Goal: Task Accomplishment & Management: Use online tool/utility

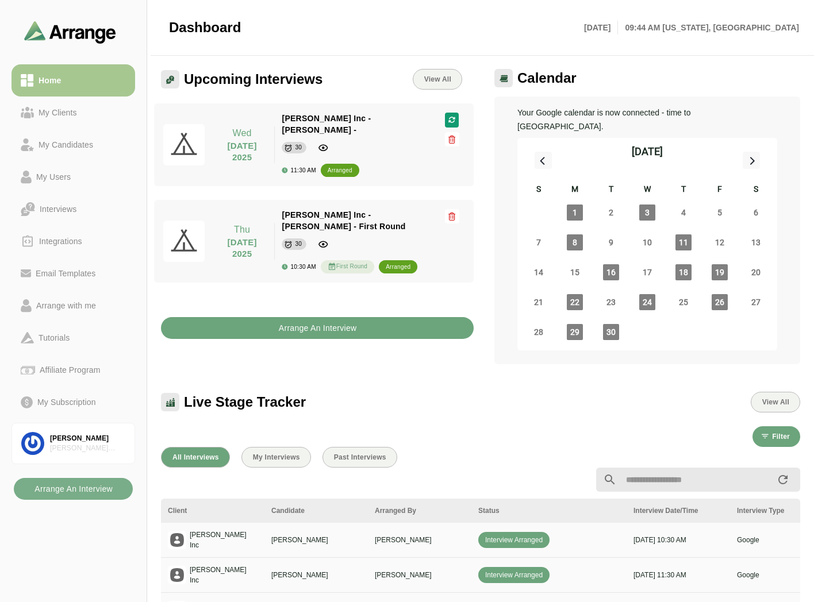
scroll to position [3, 0]
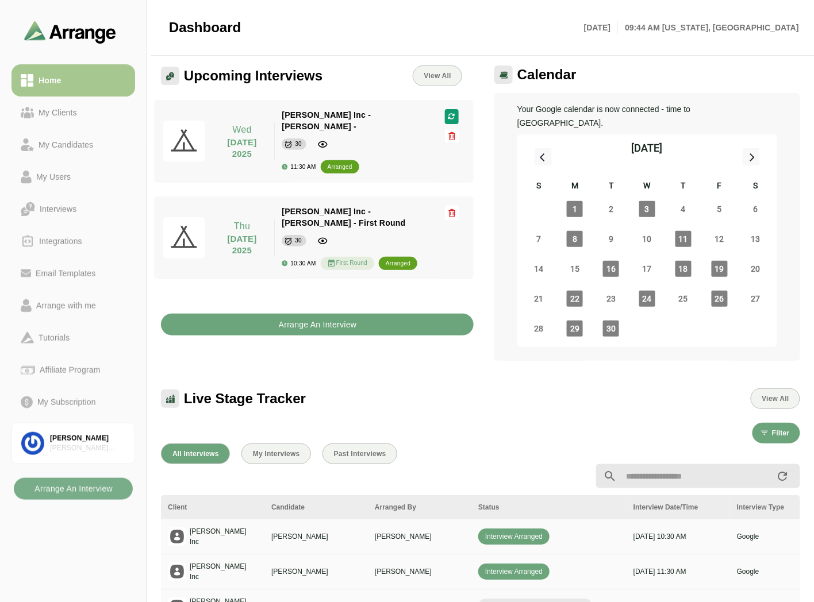
click at [292, 316] on b "Arrange An Interview" at bounding box center [317, 325] width 79 height 22
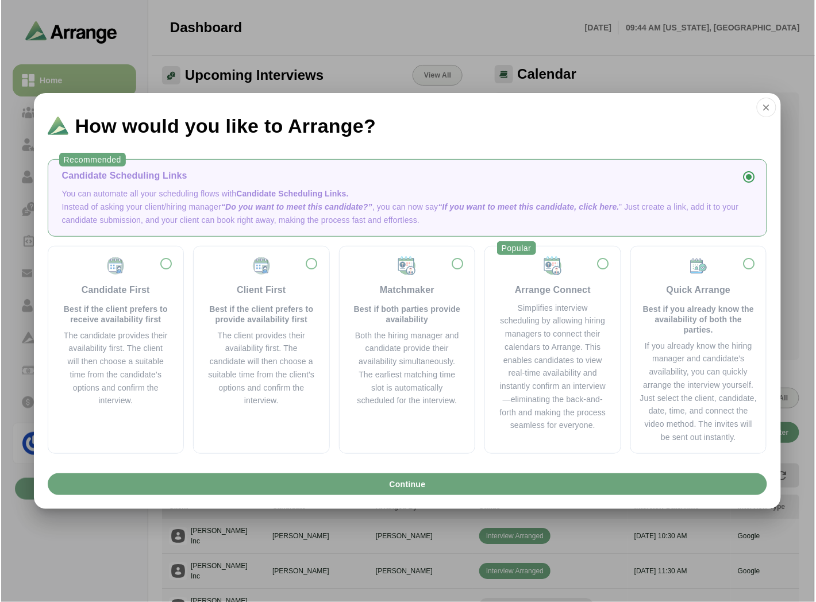
scroll to position [0, 0]
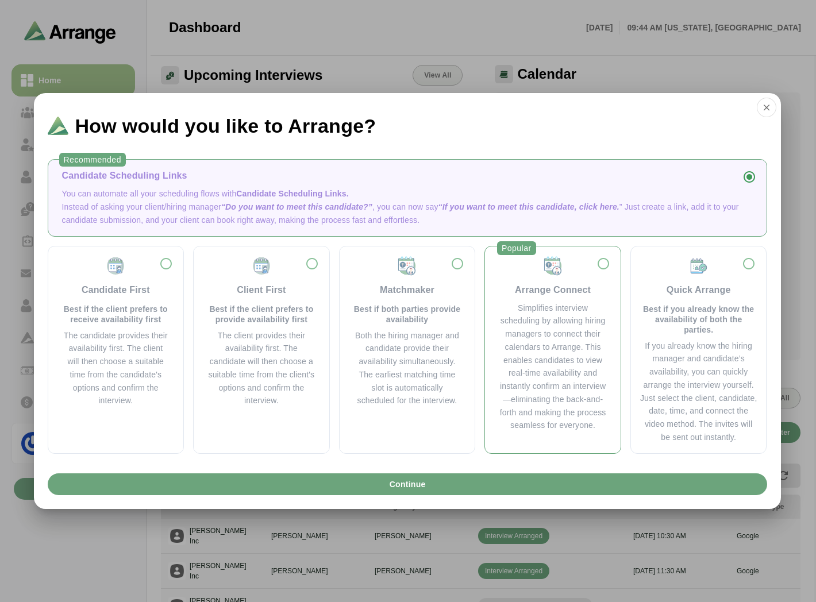
click at [560, 271] on img at bounding box center [552, 266] width 21 height 21
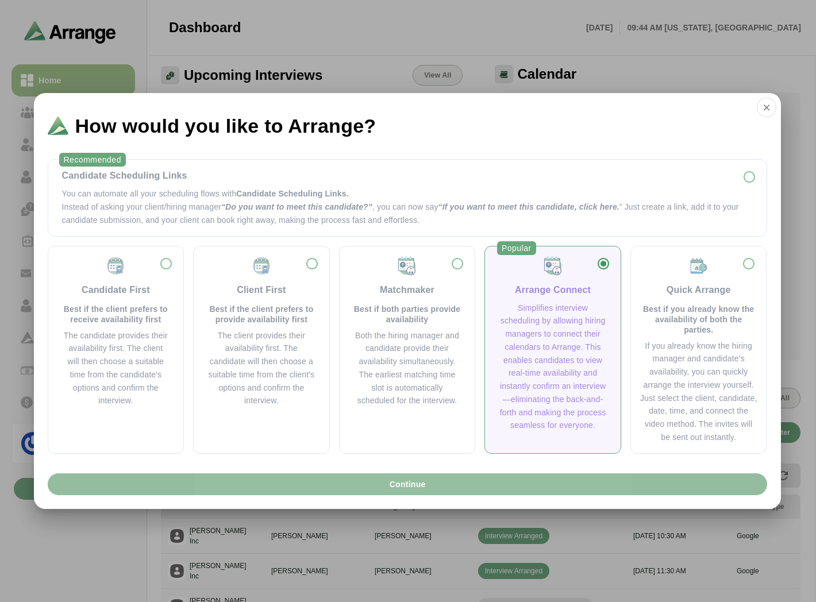
click at [446, 478] on button "Continue" at bounding box center [407, 485] width 719 height 22
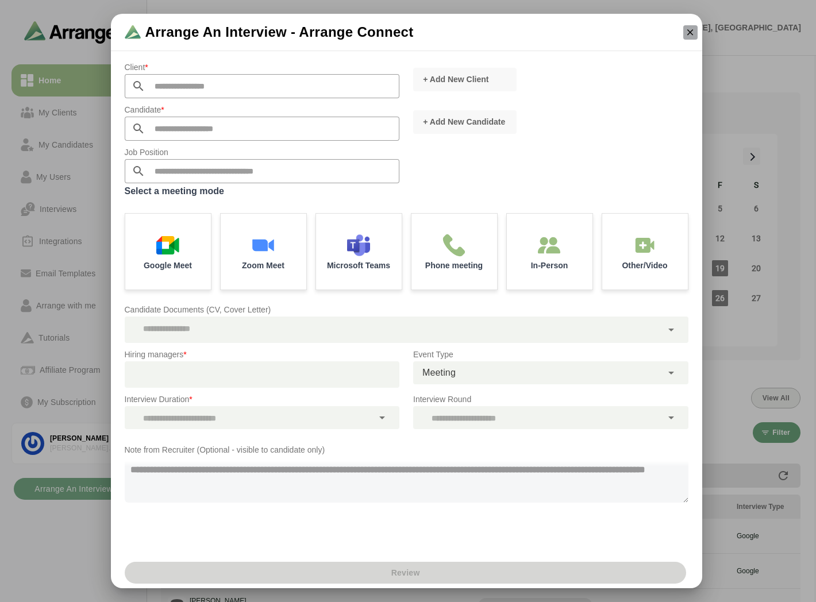
click at [690, 35] on icon "button" at bounding box center [690, 32] width 10 height 10
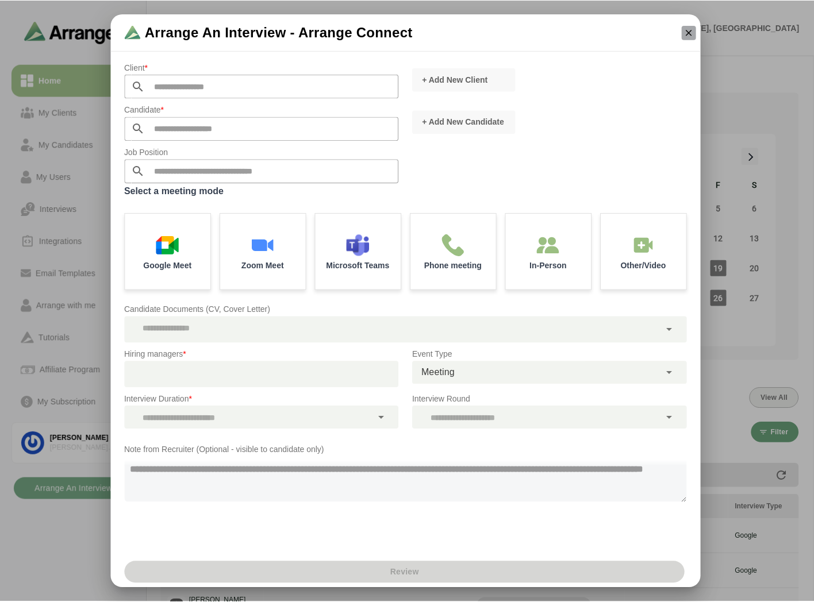
scroll to position [3, 0]
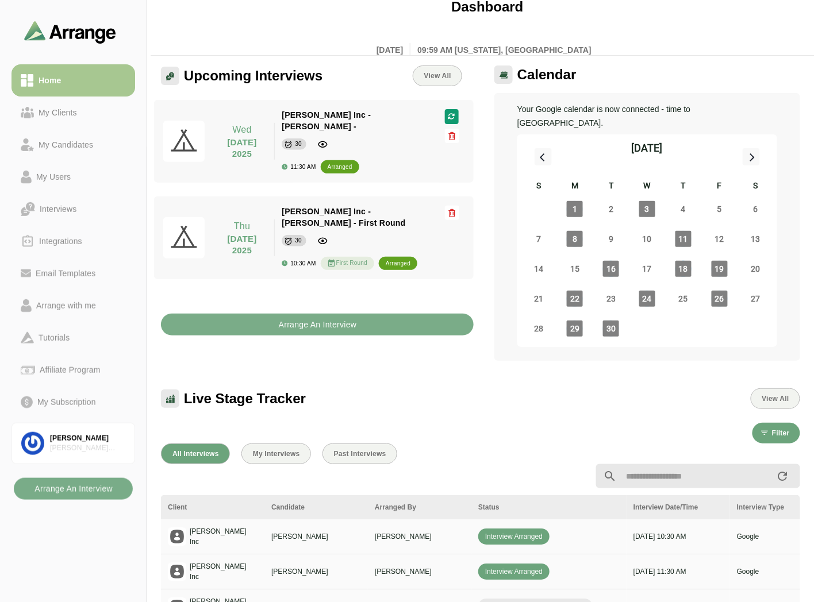
click at [294, 33] on div at bounding box center [484, 29] width 644 height 14
click at [82, 118] on div "My Clients" at bounding box center [73, 113] width 105 height 14
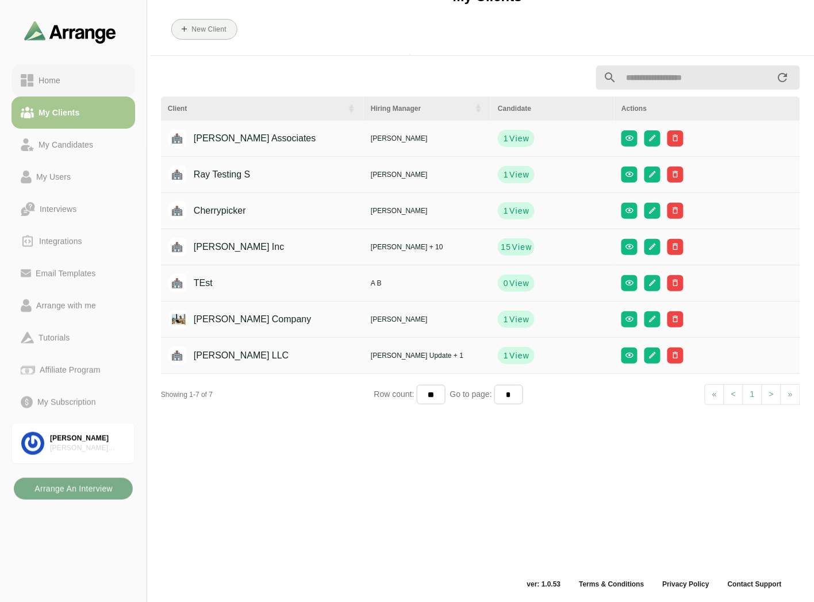
click at [85, 71] on link "Home" at bounding box center [73, 80] width 124 height 32
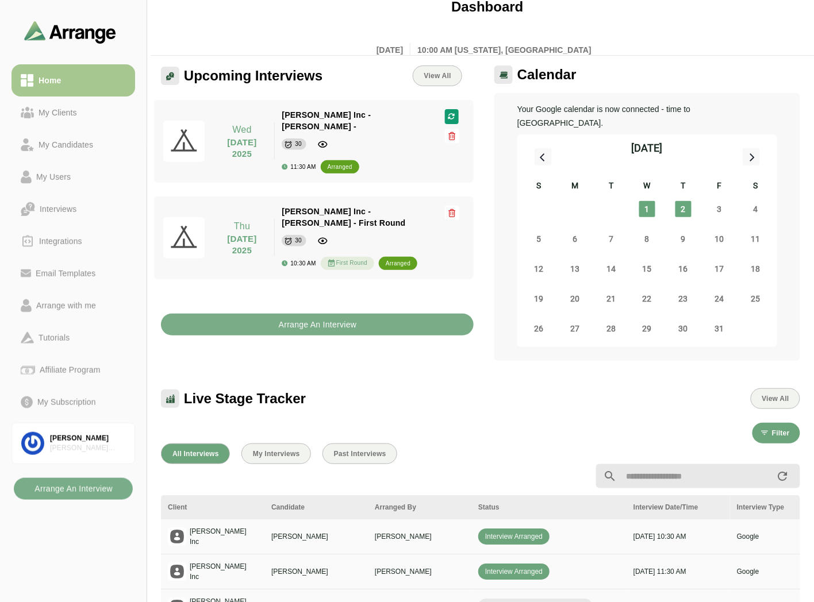
click at [228, 16] on div "Dashboard Wed 1st October, 2025 10:00 AM New york, America" at bounding box center [484, 27] width 644 height 72
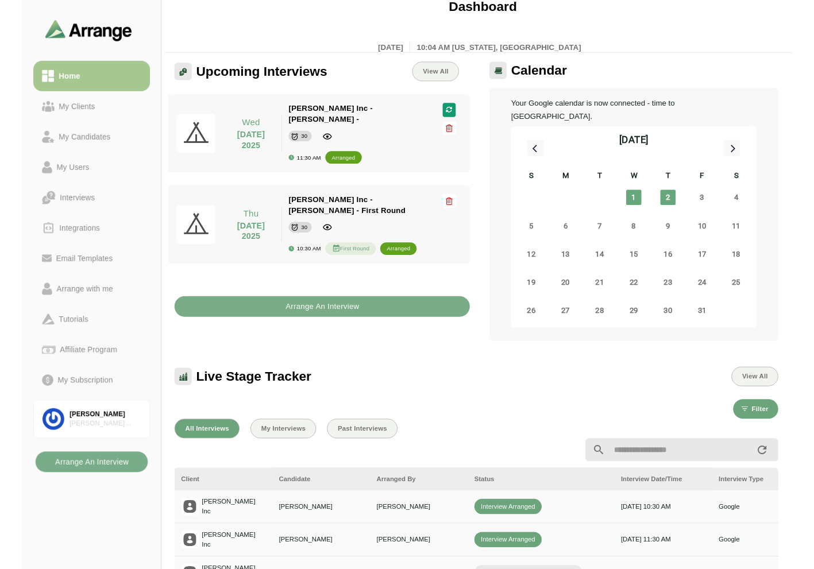
scroll to position [4, 0]
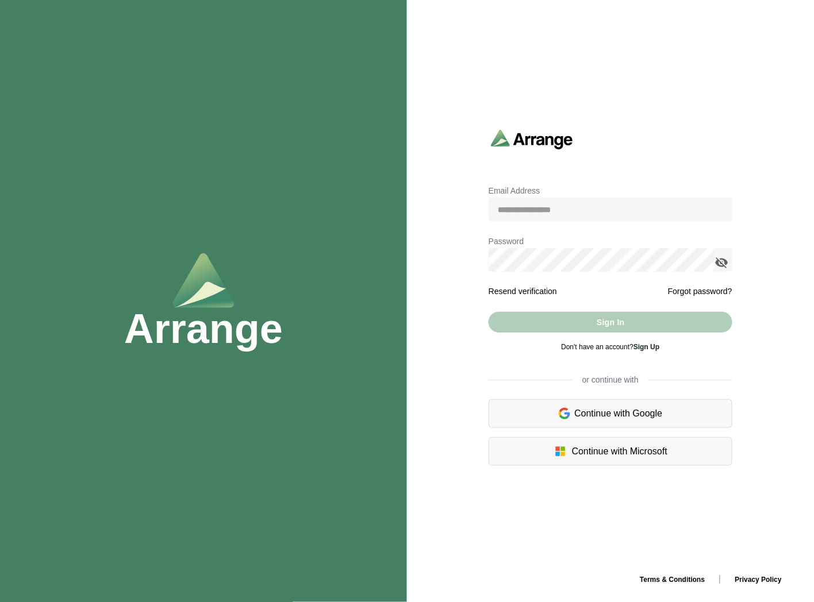
type input "**********"
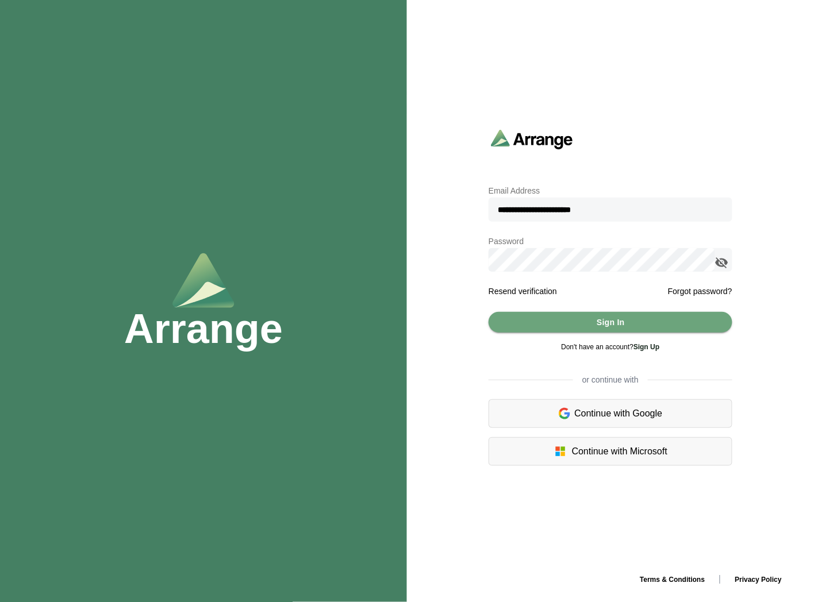
click at [730, 262] on div at bounding box center [723, 260] width 17 height 24
click at [721, 262] on icon "appended action" at bounding box center [722, 263] width 14 height 14
click at [560, 329] on button "Sign In" at bounding box center [610, 322] width 244 height 21
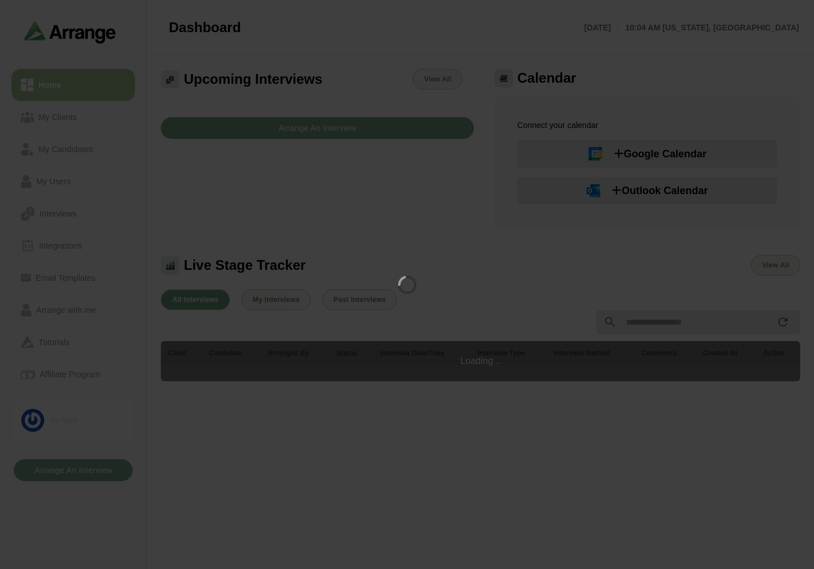
scroll to position [4, 0]
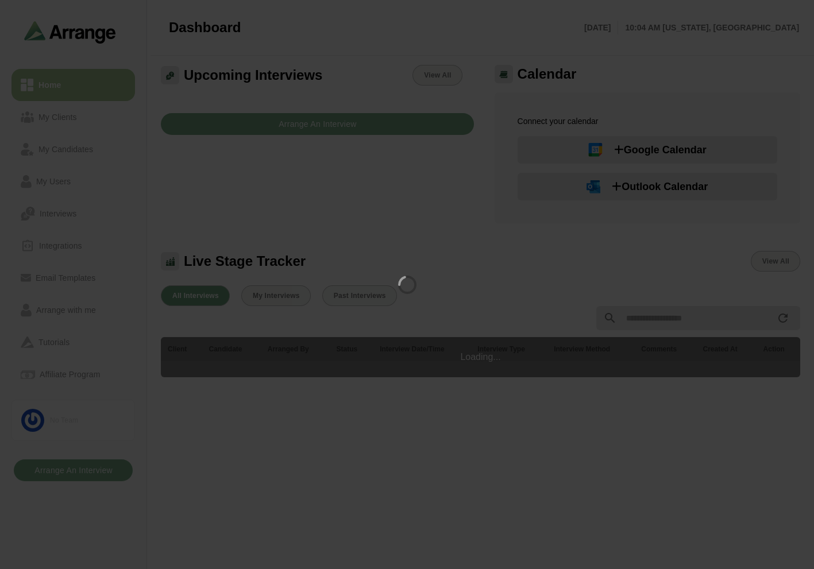
click at [75, 452] on div at bounding box center [407, 284] width 814 height 569
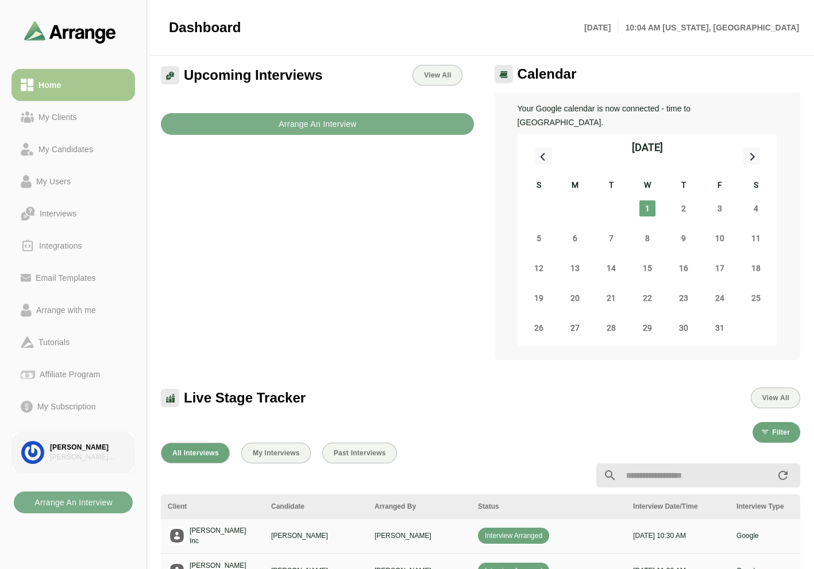
click at [85, 449] on div "Brian Gabay" at bounding box center [87, 448] width 75 height 10
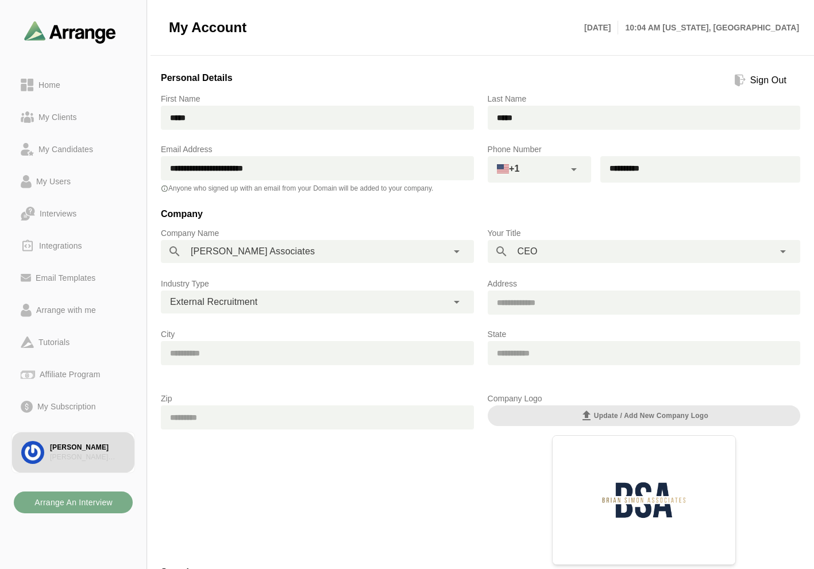
click at [755, 82] on div "Sign Out" at bounding box center [768, 81] width 45 height 14
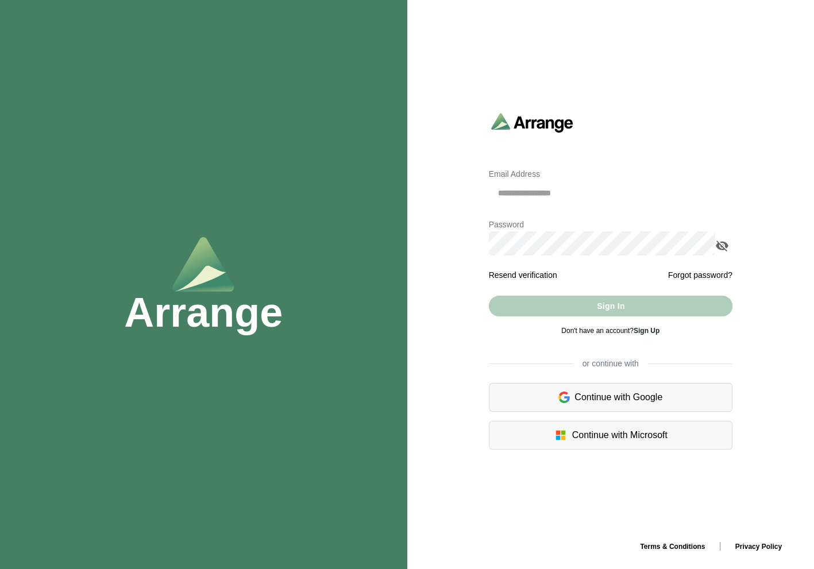
type input "**********"
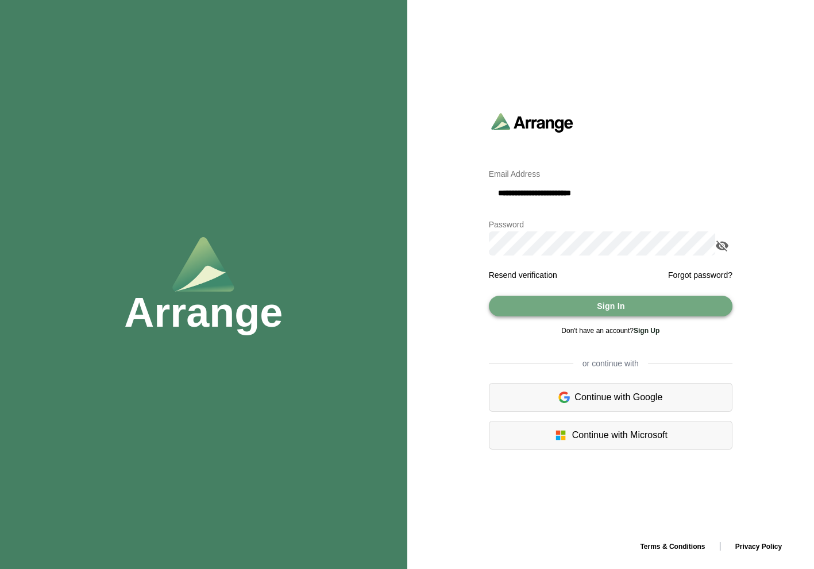
click at [570, 309] on button "Sign In" at bounding box center [611, 306] width 244 height 21
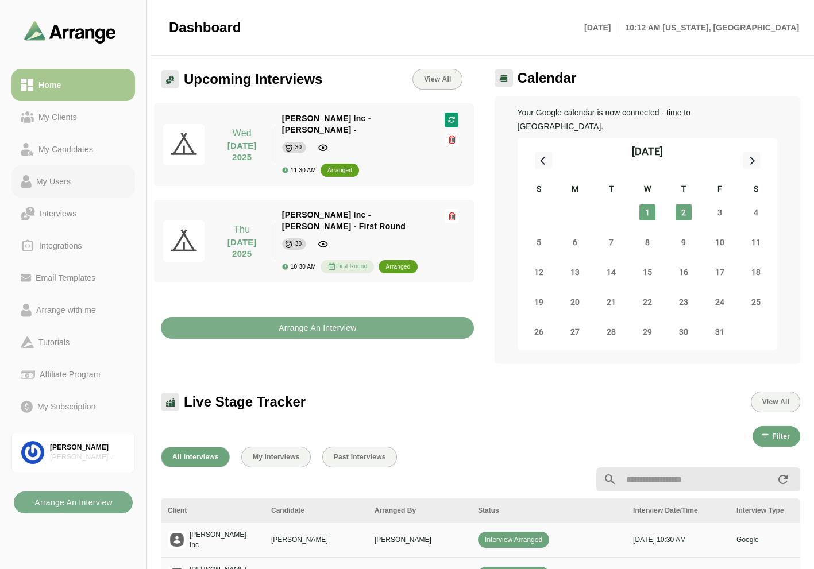
click at [47, 182] on div "My Users" at bounding box center [54, 182] width 44 height 14
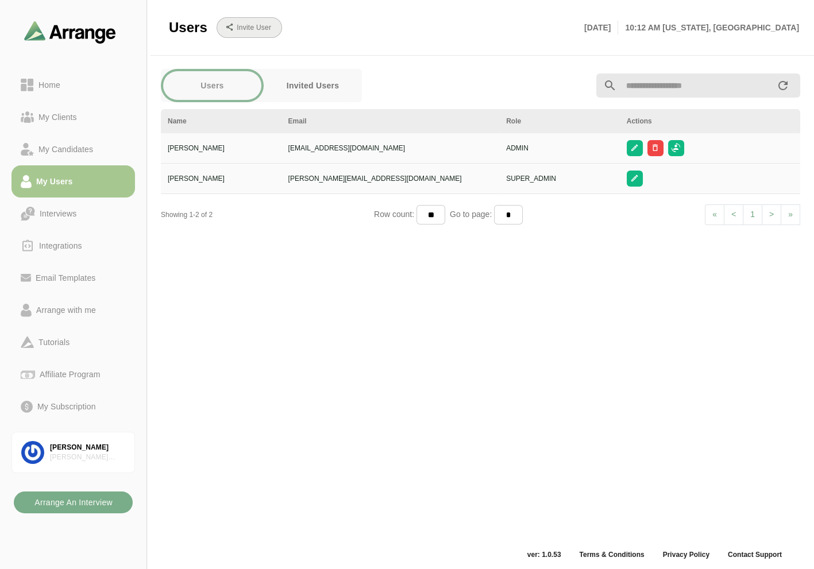
click at [249, 26] on b "Invite User" at bounding box center [253, 28] width 35 height 8
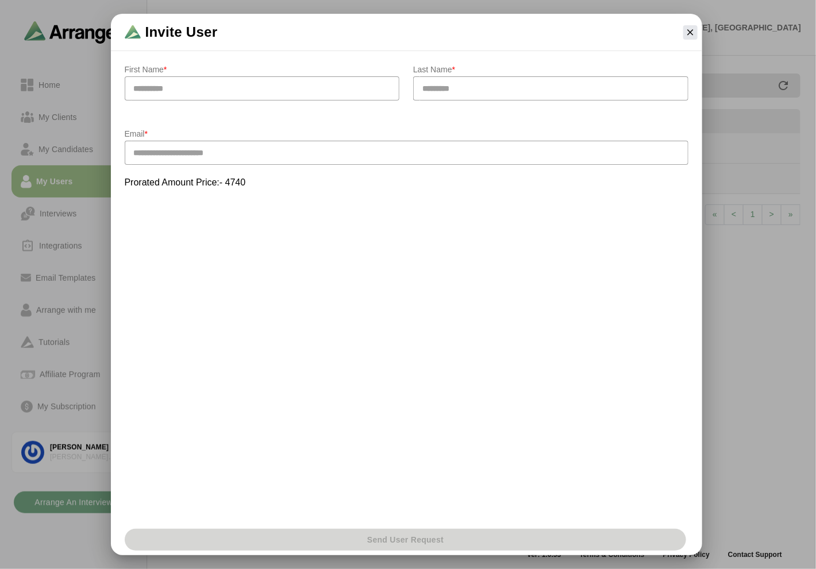
click at [147, 83] on input "text" at bounding box center [262, 88] width 275 height 24
drag, startPoint x: 495, startPoint y: 93, endPoint x: 486, endPoint y: 94, distance: 9.4
click at [495, 93] on input "text" at bounding box center [550, 88] width 275 height 24
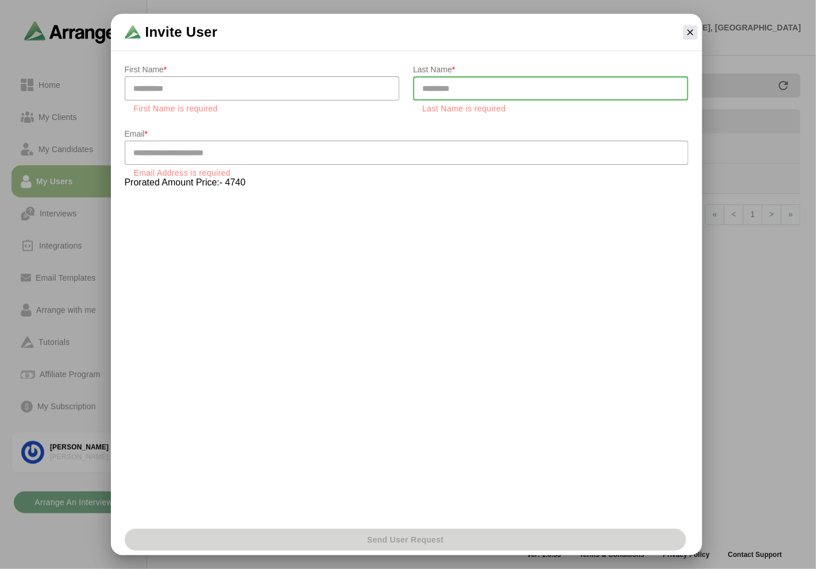
click at [140, 145] on input "email" at bounding box center [407, 153] width 564 height 24
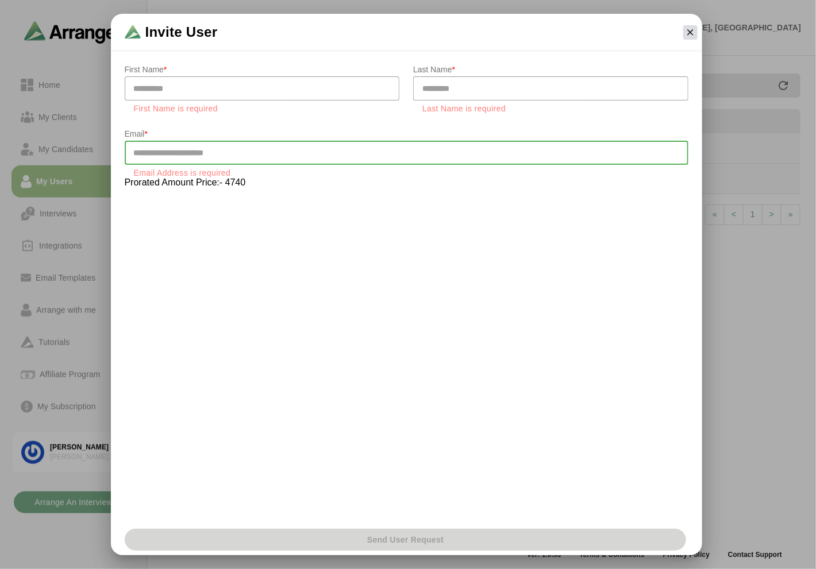
click at [693, 25] on button "button" at bounding box center [690, 32] width 14 height 14
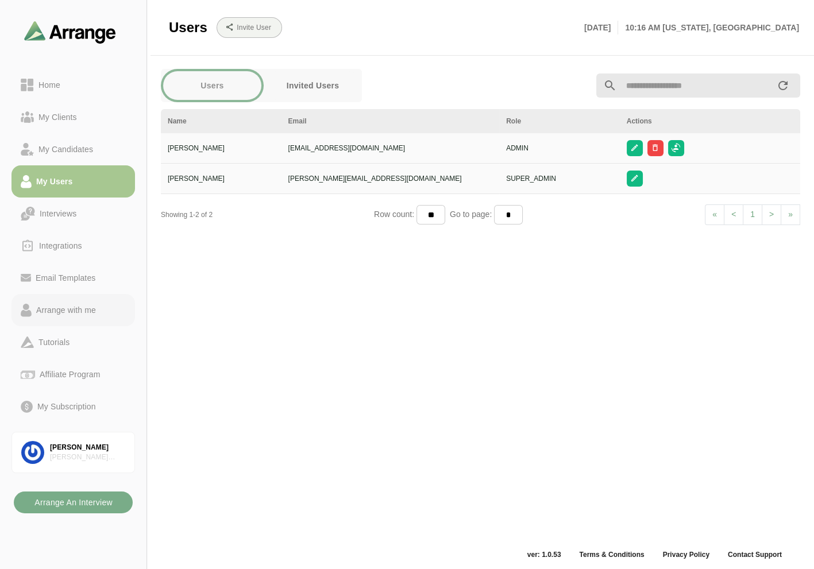
click at [85, 307] on div "Arrange with me" at bounding box center [66, 310] width 69 height 14
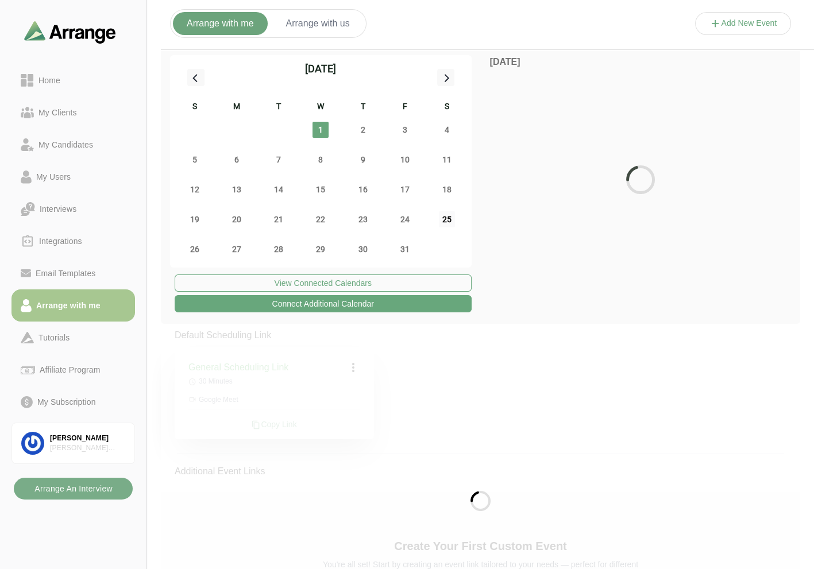
click at [445, 219] on span "25" at bounding box center [447, 219] width 16 height 16
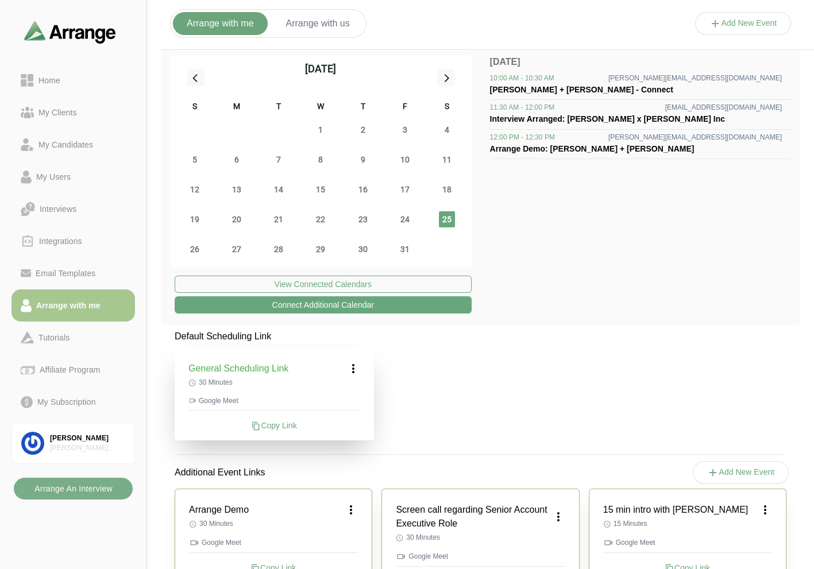
click at [309, 22] on button "Arrange with us" at bounding box center [317, 23] width 91 height 23
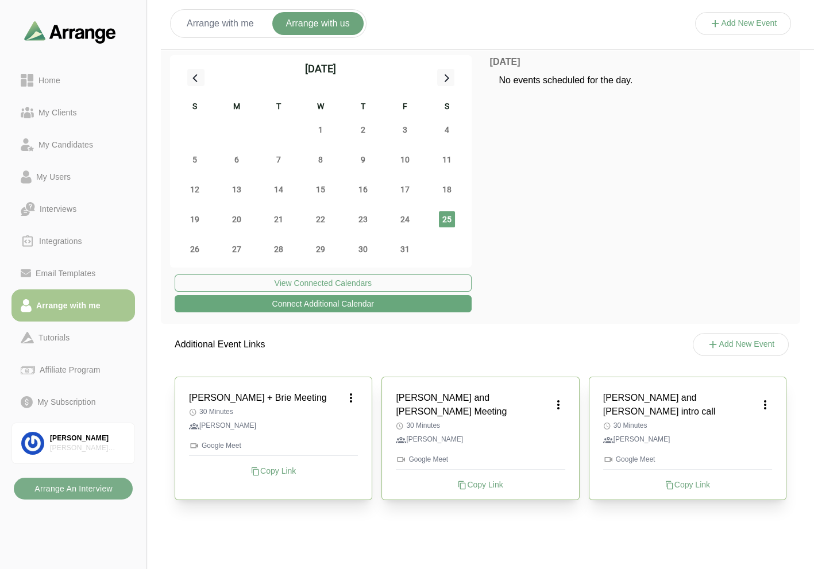
click at [749, 16] on button "Add New Event" at bounding box center [743, 23] width 97 height 23
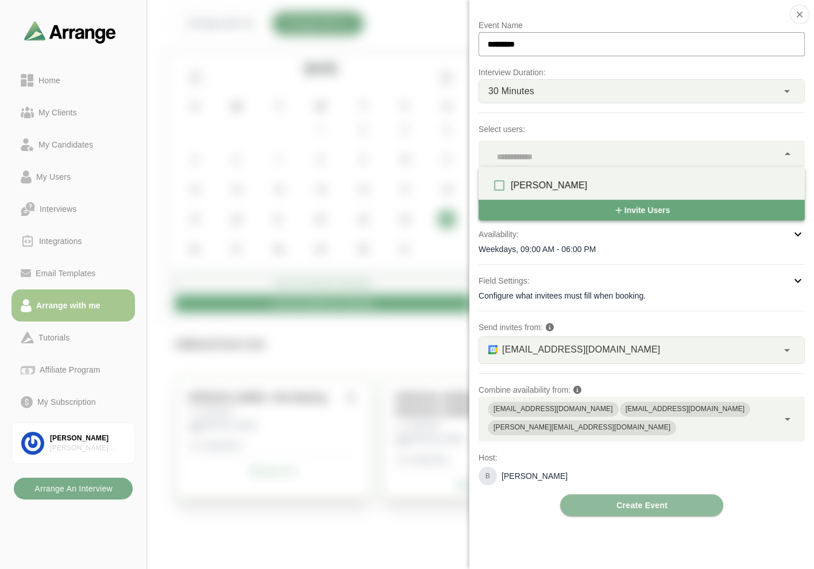
click at [549, 144] on div at bounding box center [629, 154] width 300 height 26
click at [578, 125] on p "Select users:" at bounding box center [642, 129] width 326 height 14
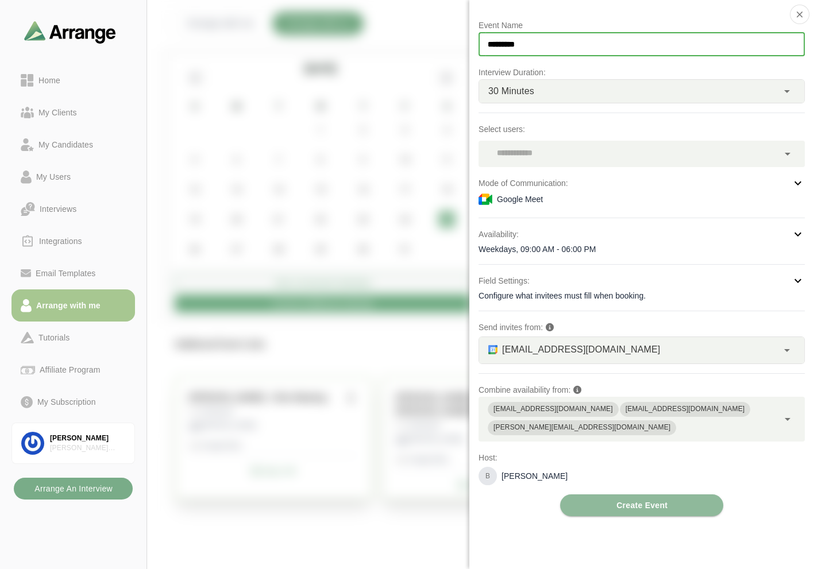
drag, startPoint x: 564, startPoint y: 41, endPoint x: 472, endPoint y: 34, distance: 92.7
click at [472, 34] on div "Event Name ********* Interview Duration: 30 Minutes ** Select users: Mode of Co…" at bounding box center [641, 284] width 345 height 569
type input "*"
type input "**********"
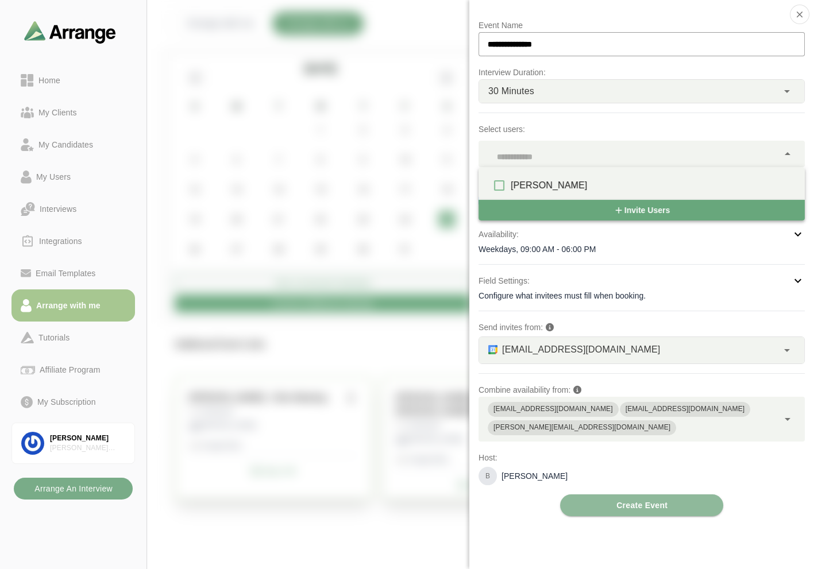
click at [530, 147] on div at bounding box center [629, 154] width 300 height 26
click at [633, 133] on p "Select users:" at bounding box center [642, 129] width 326 height 14
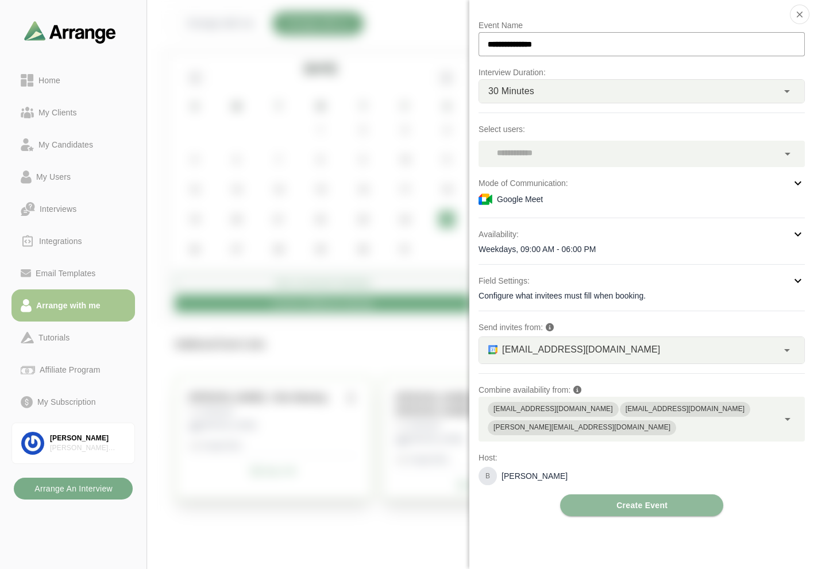
click at [611, 244] on div "Weekdays, 09:00 AM - 06:00 PM" at bounding box center [642, 249] width 326 height 11
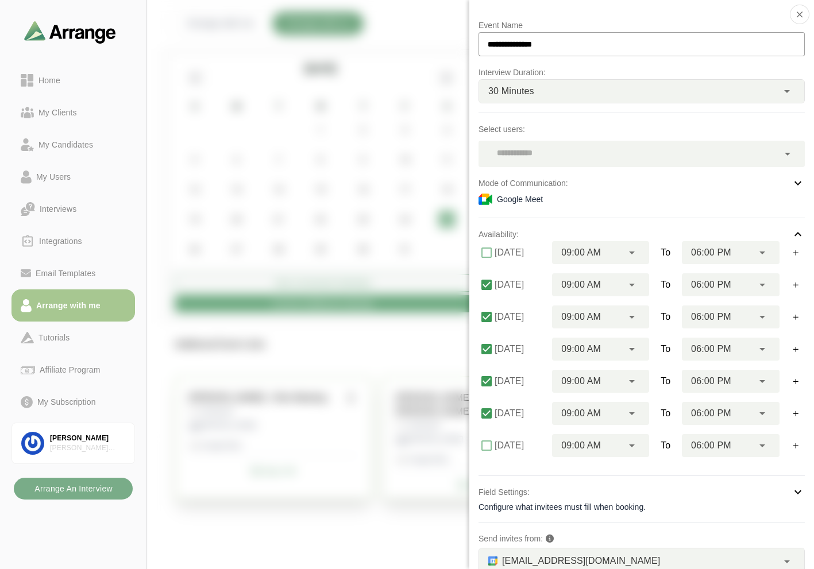
click at [536, 193] on div "Google Meet" at bounding box center [642, 200] width 326 height 14
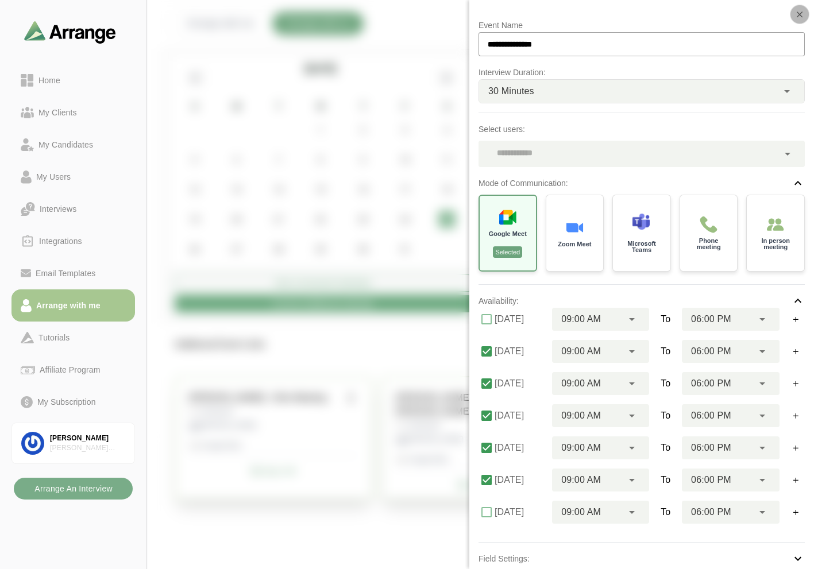
click at [799, 10] on icon "button" at bounding box center [800, 14] width 10 height 10
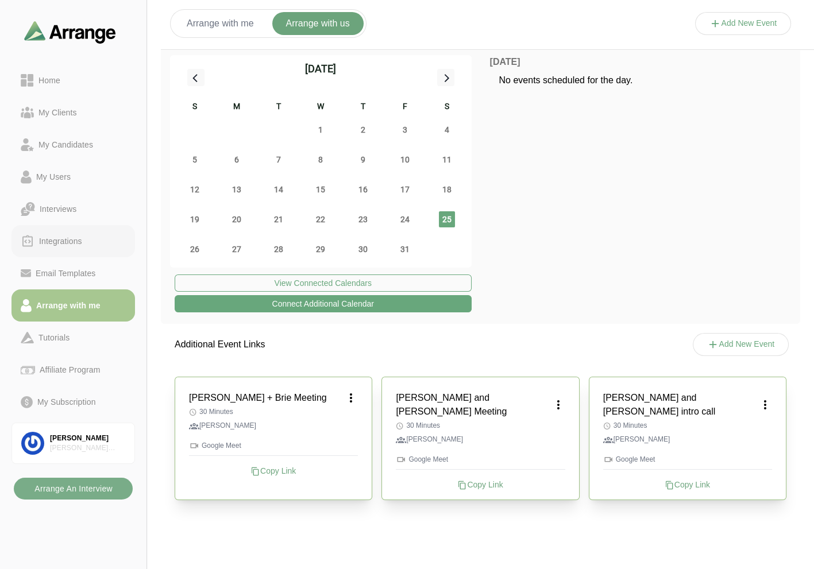
click at [76, 243] on div "Integrations" at bounding box center [60, 241] width 52 height 14
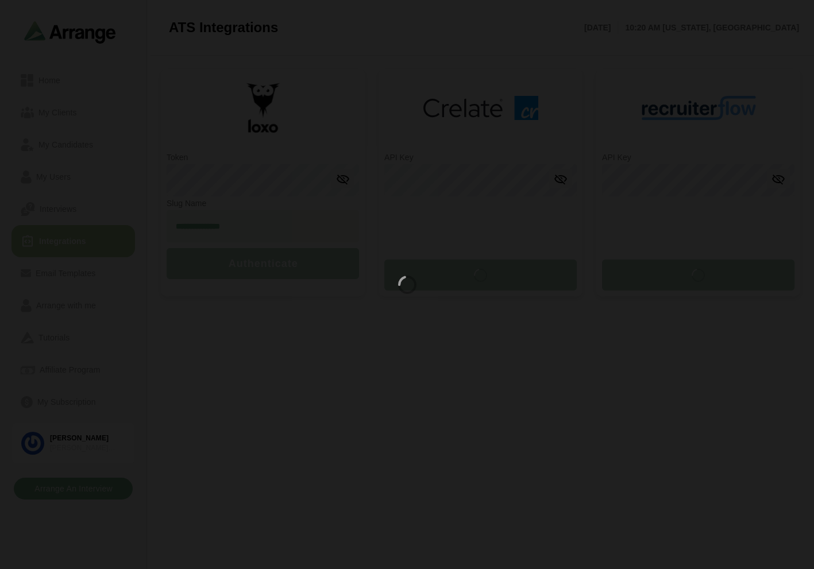
type input "**********"
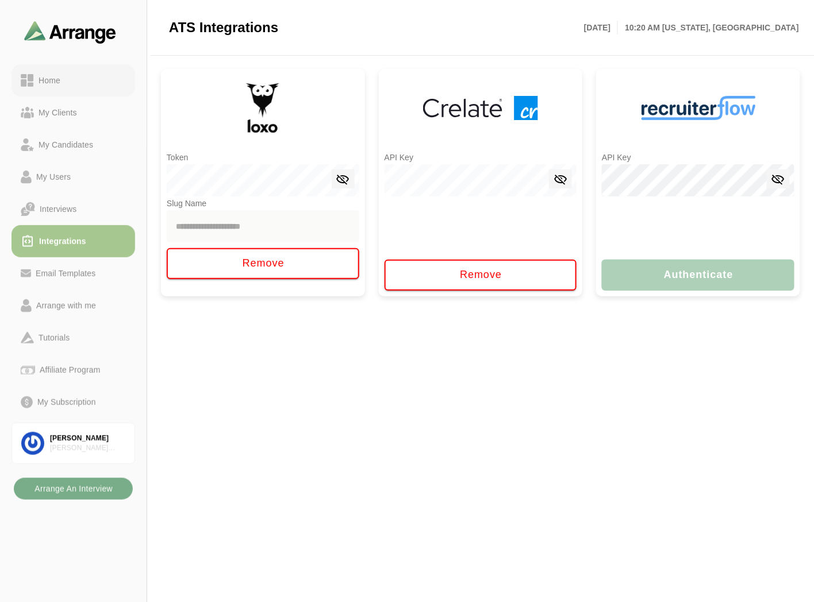
click at [38, 79] on div "Home" at bounding box center [49, 81] width 31 height 14
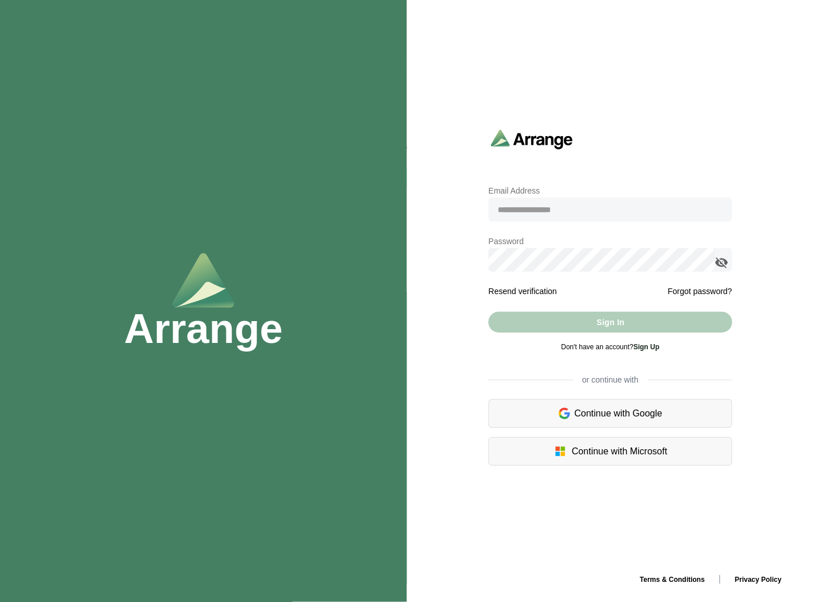
type input "**********"
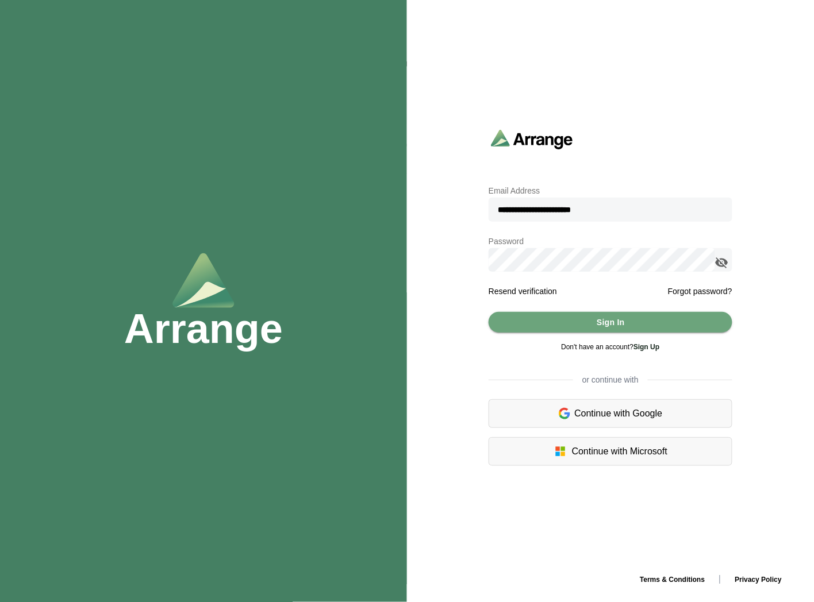
click at [729, 261] on div at bounding box center [723, 260] width 17 height 24
click at [727, 260] on icon "appended action" at bounding box center [722, 263] width 14 height 14
click at [557, 311] on form "**********" at bounding box center [610, 272] width 244 height 177
click at [557, 313] on button "Sign In" at bounding box center [610, 322] width 244 height 21
